Goal: Task Accomplishment & Management: Manage account settings

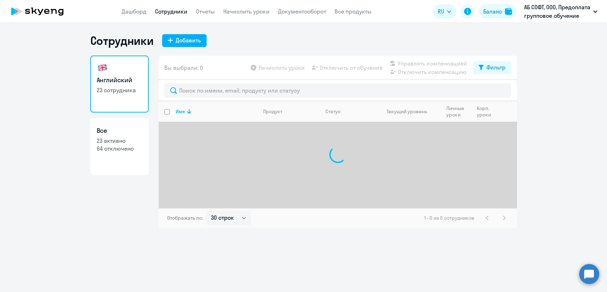
select select "30"
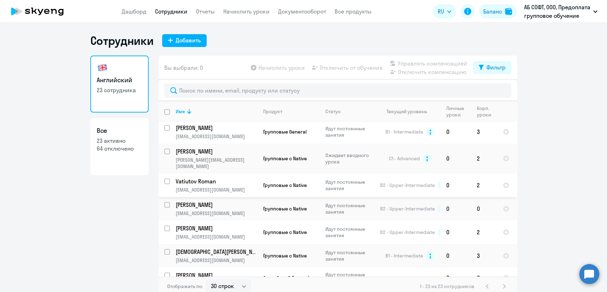
scroll to position [419, 0]
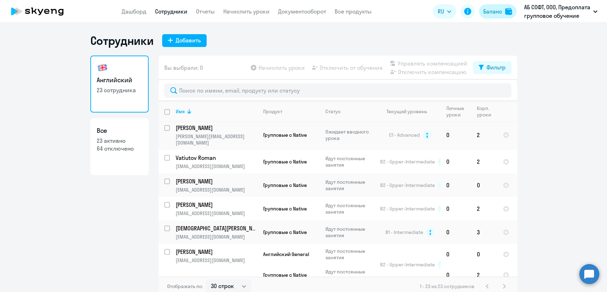
click at [493, 7] on div "Баланс" at bounding box center [492, 11] width 19 height 9
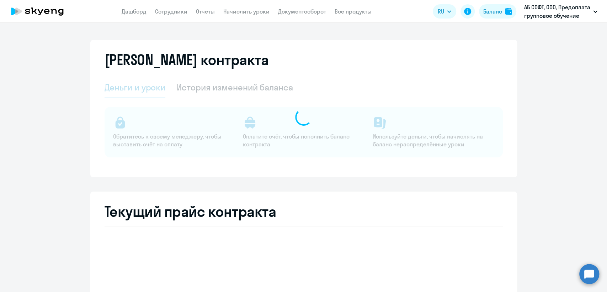
select select "english_adult_not_native_speaker"
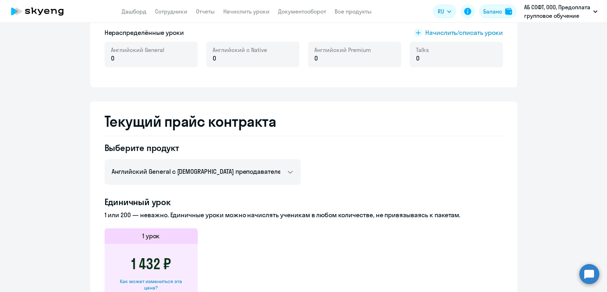
scroll to position [276, 0]
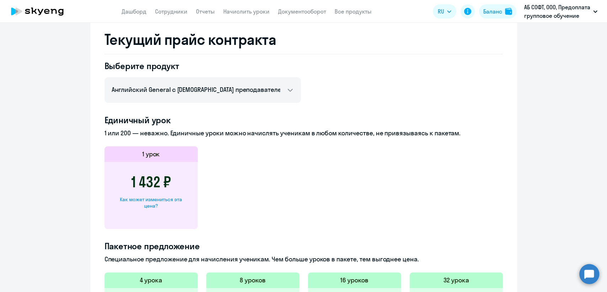
click at [155, 198] on div "Как может измениться эта цена?" at bounding box center [151, 202] width 70 height 13
select select "english_adult_not_native_speaker"
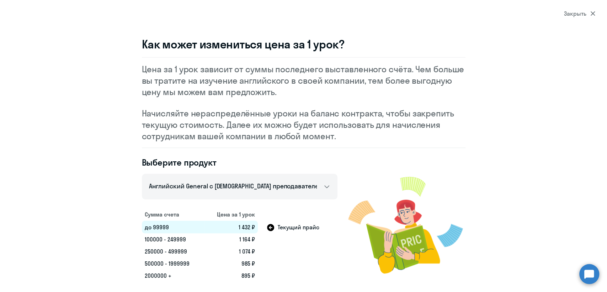
click at [579, 15] on div "Закрыть" at bounding box center [579, 13] width 31 height 9
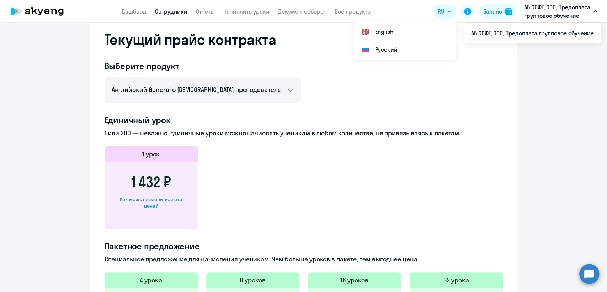
click at [175, 14] on link "Сотрудники" at bounding box center [171, 11] width 32 height 7
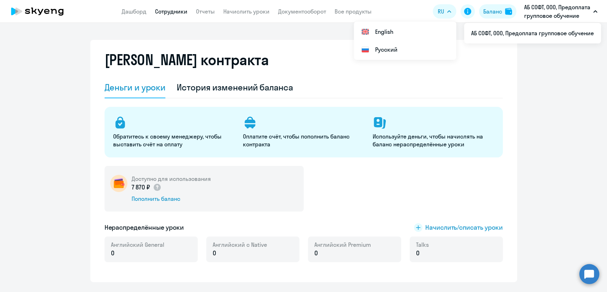
select select "30"
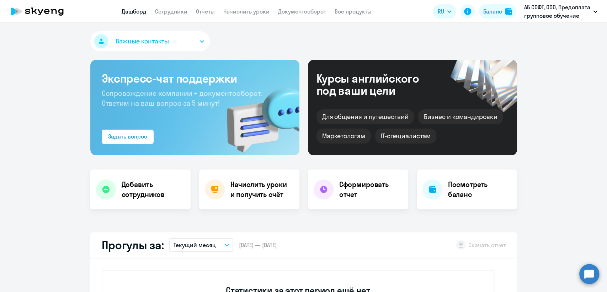
select select "30"
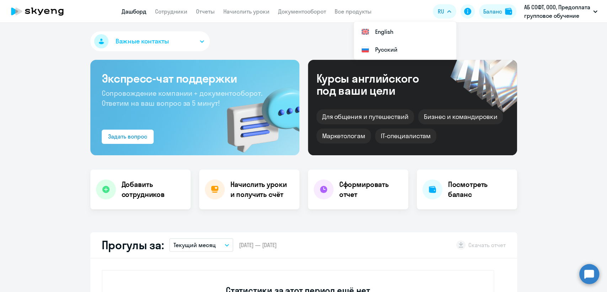
click at [287, 40] on div "Важные контакты" at bounding box center [303, 42] width 427 height 23
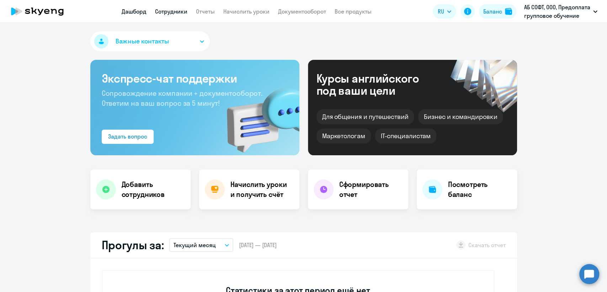
click at [174, 14] on link "Сотрудники" at bounding box center [171, 11] width 32 height 7
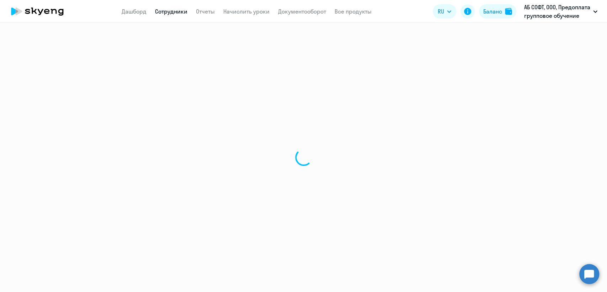
select select "30"
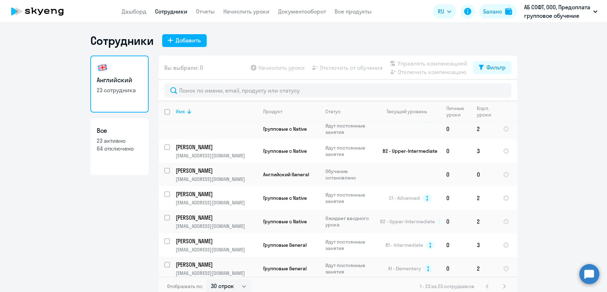
scroll to position [197, 0]
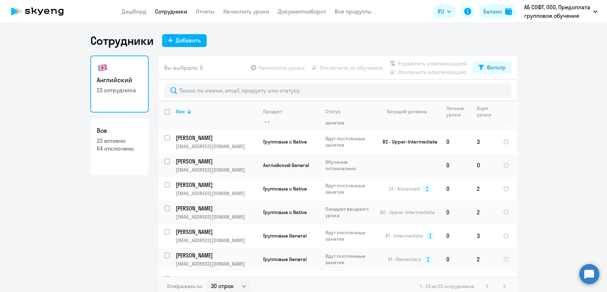
click at [585, 274] on circle at bounding box center [589, 274] width 20 height 20
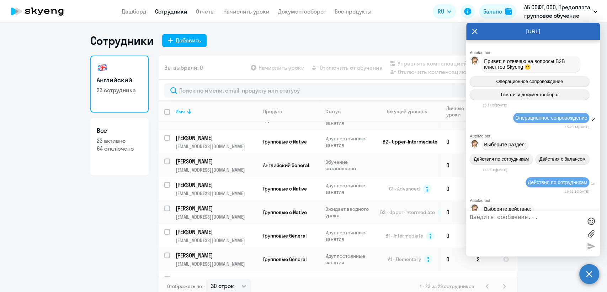
scroll to position [6081, 0]
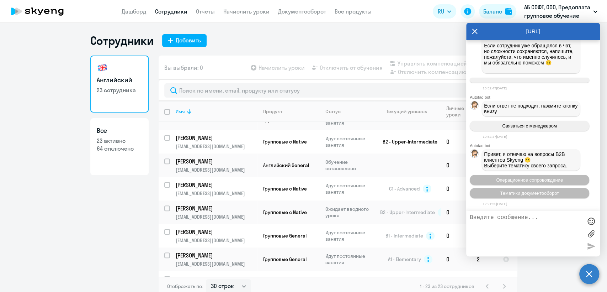
click at [246, 36] on div "Сотрудники Добавить" at bounding box center [303, 40] width 427 height 14
click at [586, 275] on circle at bounding box center [589, 274] width 20 height 20
